Goal: Task Accomplishment & Management: Manage account settings

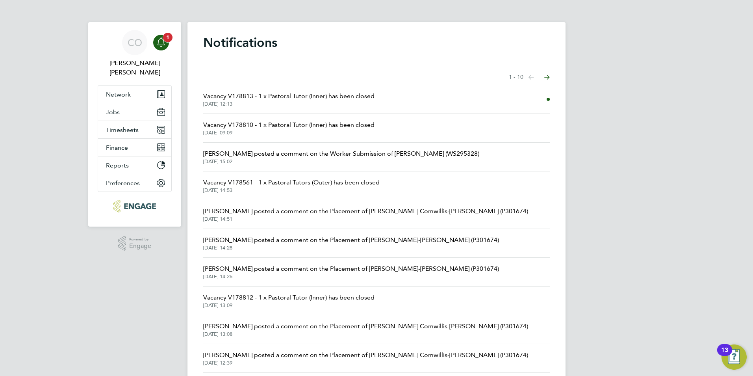
click at [165, 47] on div "Main navigation" at bounding box center [161, 43] width 16 height 16
click at [162, 48] on div "Main navigation" at bounding box center [161, 43] width 16 height 16
click at [156, 44] on div "Main navigation" at bounding box center [161, 43] width 16 height 16
click at [231, 94] on span "Vacancy V178813 - 1 x Pastoral Tutor (Inner) has been closed" at bounding box center [288, 95] width 171 height 9
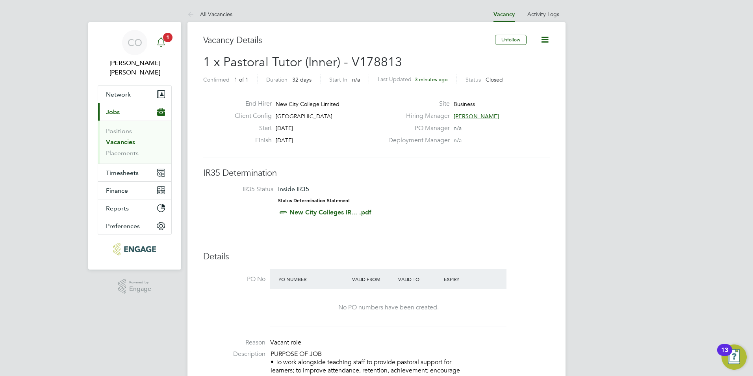
click at [159, 44] on icon "Main navigation" at bounding box center [160, 41] width 9 height 9
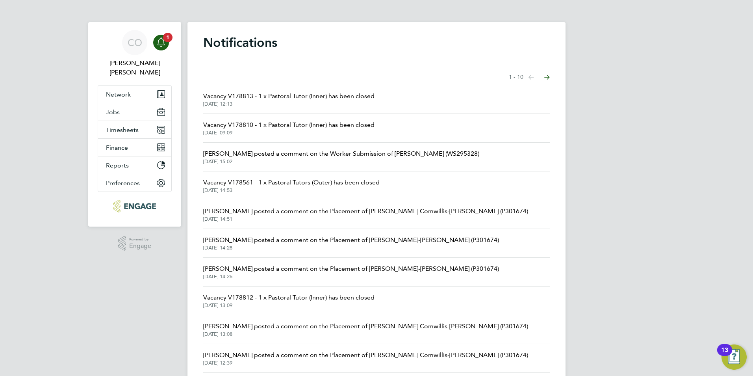
click at [292, 97] on span "Vacancy V178813 - 1 x Pastoral Tutor (Inner) has been closed" at bounding box center [288, 95] width 171 height 9
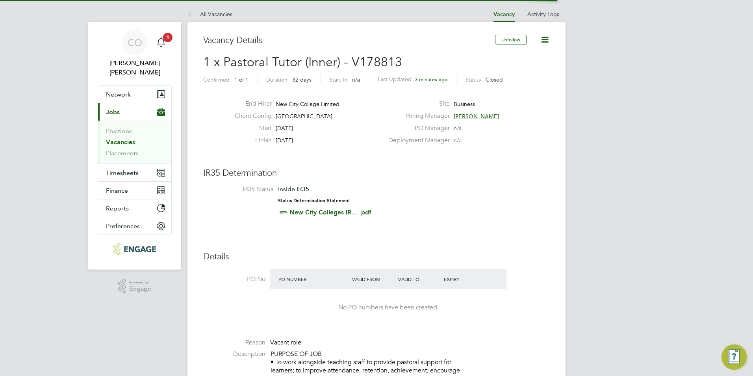
scroll to position [4, 4]
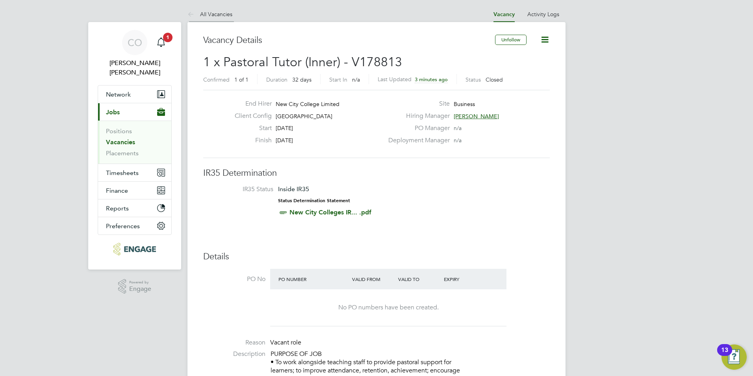
click at [203, 11] on link "All Vacancies" at bounding box center [209, 14] width 45 height 7
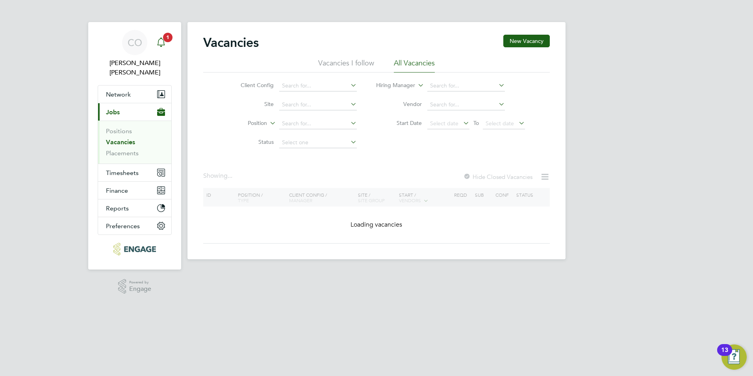
click at [164, 37] on span "1" at bounding box center [167, 37] width 9 height 9
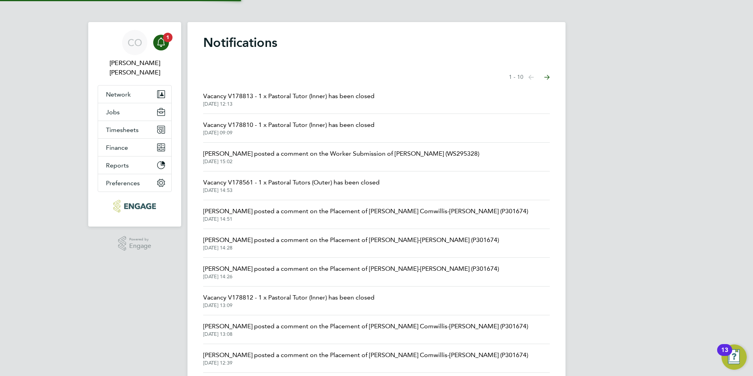
click at [233, 91] on span "Vacancy V178813 - 1 x Pastoral Tutor (Inner) has been closed" at bounding box center [288, 95] width 171 height 9
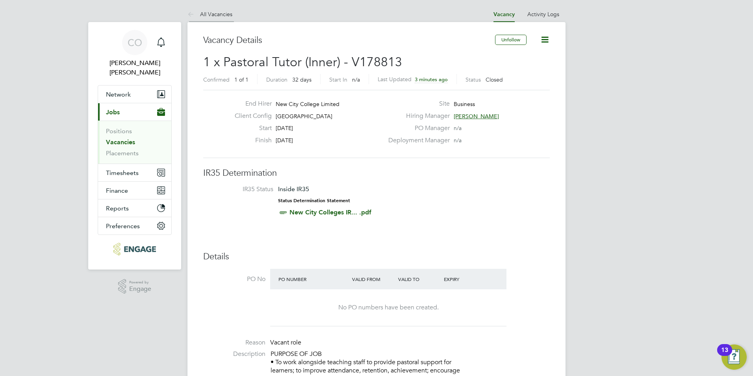
click at [191, 15] on icon at bounding box center [192, 15] width 10 height 10
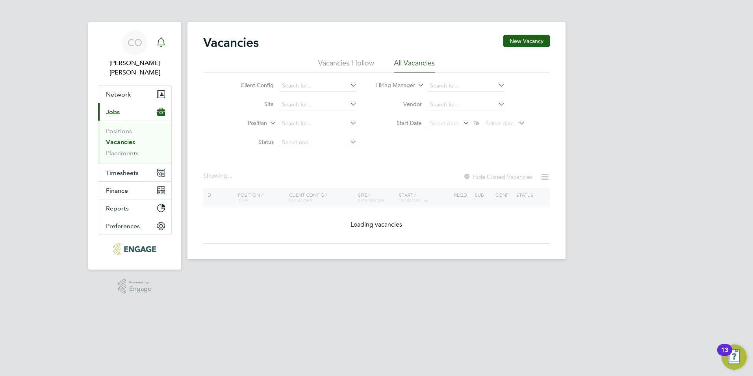
click at [161, 40] on icon "Main navigation" at bounding box center [160, 41] width 9 height 9
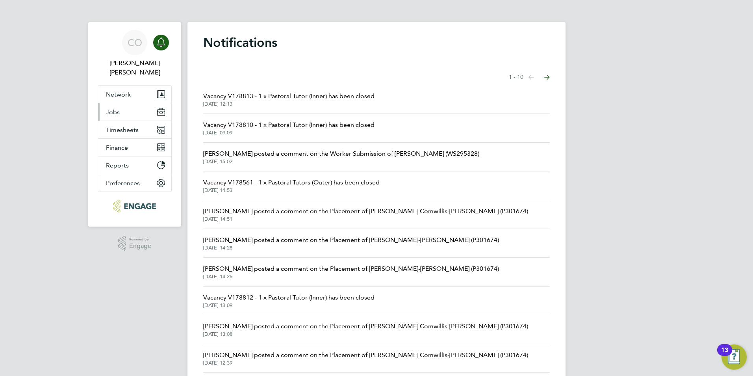
click at [108, 108] on span "Jobs" at bounding box center [113, 111] width 14 height 7
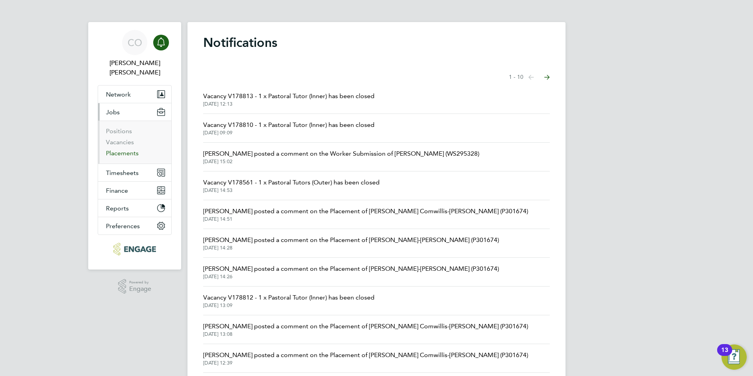
click at [120, 149] on link "Placements" at bounding box center [122, 152] width 33 height 7
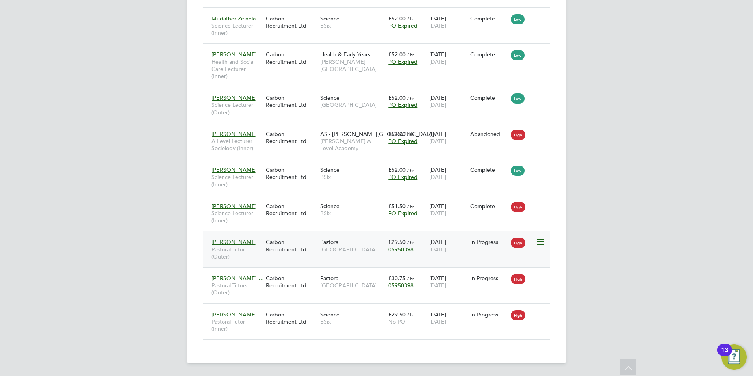
click at [223, 237] on div "[PERSON_NAME] Pastoral Tutor (Outer)" at bounding box center [236, 249] width 54 height 30
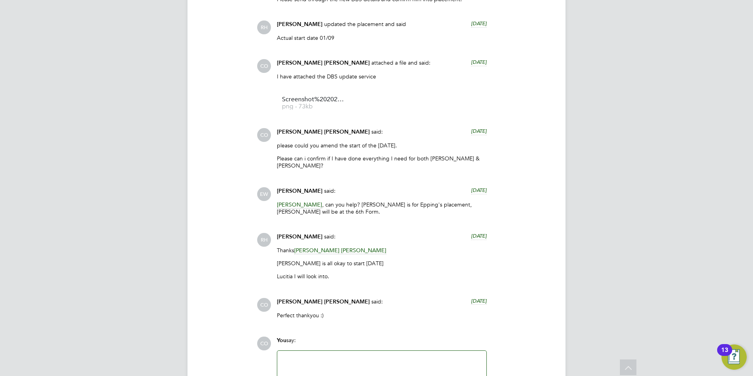
scroll to position [2174, 0]
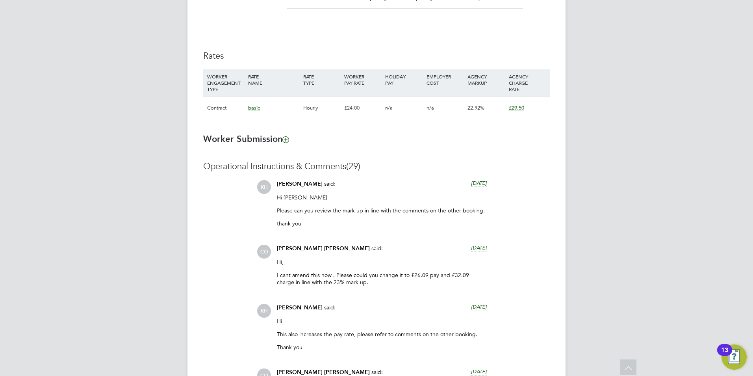
click at [529, 259] on div "CO Connor O'sullivan said: 6 days ago Hi, I cant amend this now . Please could …" at bounding box center [403, 267] width 293 height 47
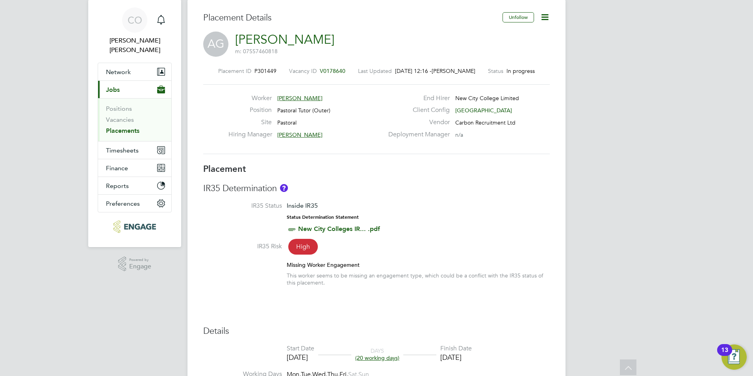
scroll to position [0, 0]
